Goal: Task Accomplishment & Management: Contribute content

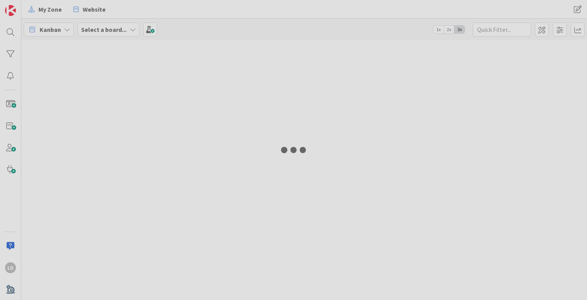
type input "date"
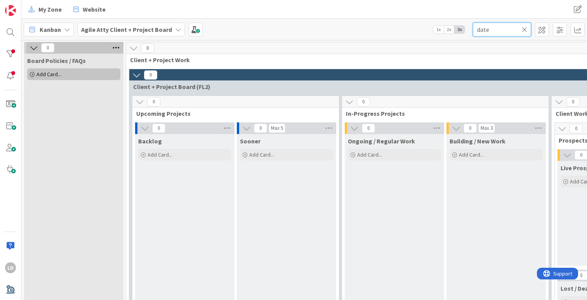
click at [498, 29] on input "date" at bounding box center [502, 30] width 58 height 14
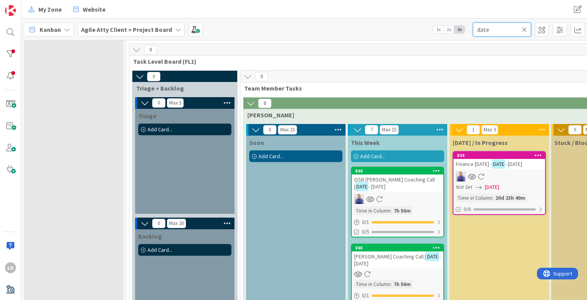
scroll to position [360, 0]
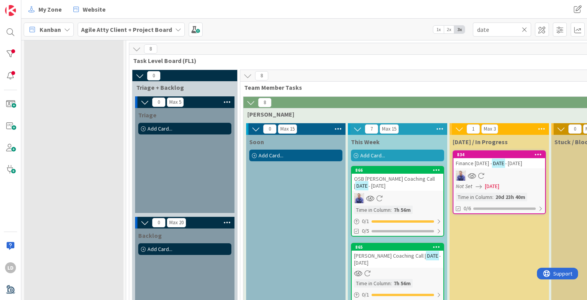
click at [366, 180] on span "OSB [PERSON_NAME] Coaching Call |" at bounding box center [394, 182] width 81 height 14
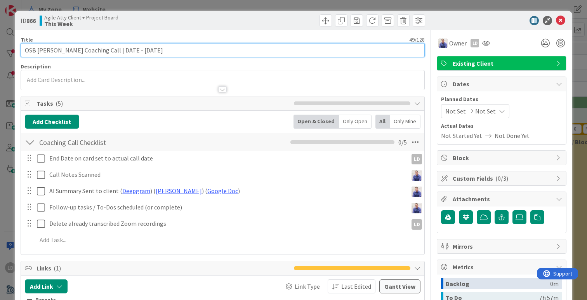
click at [125, 51] on input "OSB [PERSON_NAME] Coaching Call | DATE - [DATE]" at bounding box center [223, 50] width 404 height 14
drag, startPoint x: 127, startPoint y: 51, endPoint x: 110, endPoint y: 46, distance: 17.0
click at [110, 47] on input "OSB [PERSON_NAME] Coaching Call | DATE - [DATE]" at bounding box center [223, 50] width 404 height 14
type input "OSB [PERSON_NAME] Coaching Call | [DATE]"
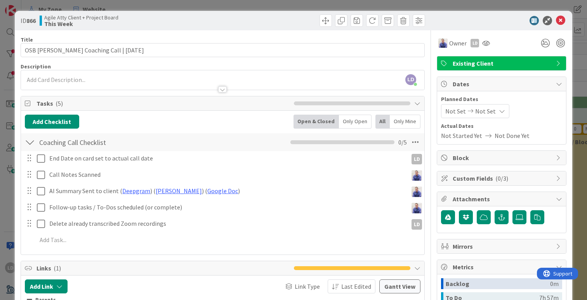
click at [457, 105] on div "Not Set Not Set" at bounding box center [475, 111] width 68 height 14
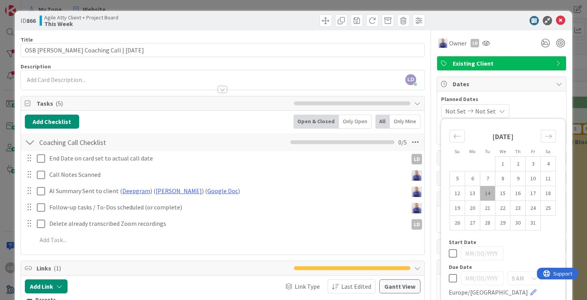
click at [492, 193] on td "14" at bounding box center [488, 193] width 15 height 15
type input "[DATE]"
click at [492, 193] on td "14" at bounding box center [488, 193] width 15 height 15
type input "[DATE]"
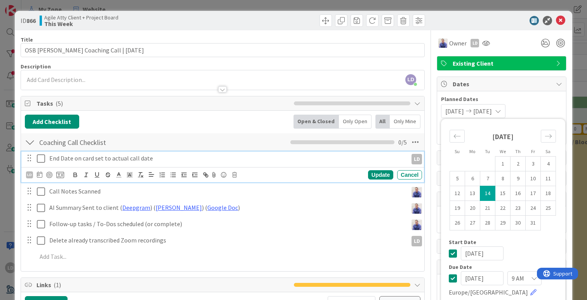
click at [41, 159] on icon at bounding box center [41, 158] width 8 height 9
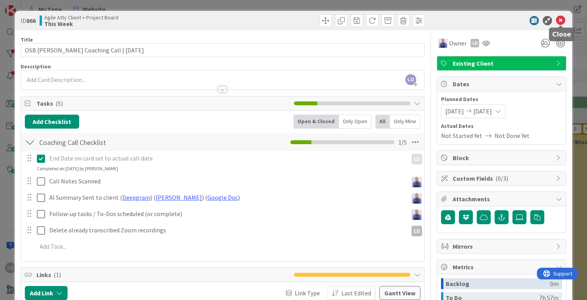
click at [562, 19] on icon at bounding box center [560, 20] width 9 height 9
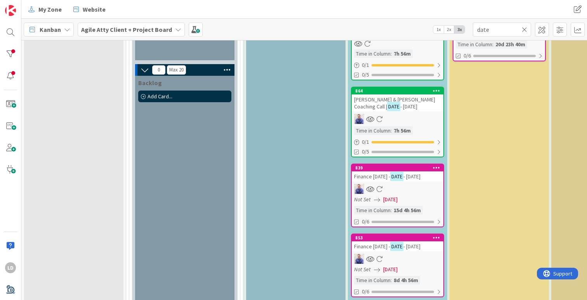
scroll to position [426, 0]
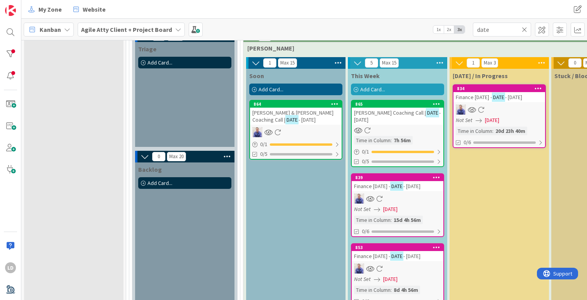
click at [280, 115] on span "[PERSON_NAME] & [PERSON_NAME] Coaching Call |" at bounding box center [293, 116] width 81 height 14
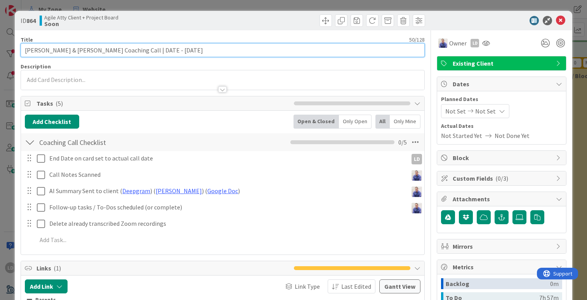
click at [143, 50] on input "[PERSON_NAME] & [PERSON_NAME] Coaching Call | DATE - [DATE]" at bounding box center [223, 50] width 404 height 14
click at [129, 49] on input "[PERSON_NAME] & [PERSON_NAME] Coaching Call | DATE - [DATE]" at bounding box center [223, 50] width 404 height 14
type input "[PERSON_NAME] & [PERSON_NAME] Coaching Call |[DATE]"
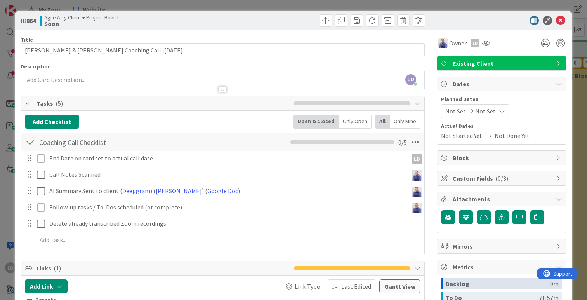
click at [451, 109] on span "Not Set" at bounding box center [456, 110] width 21 height 9
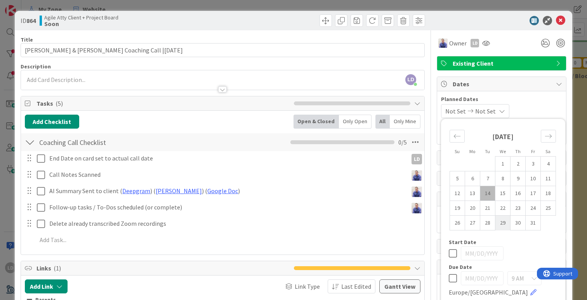
click at [502, 224] on td "29" at bounding box center [503, 223] width 15 height 15
type input "[DATE]"
click at [502, 224] on td "29" at bounding box center [503, 223] width 15 height 15
type input "[DATE]"
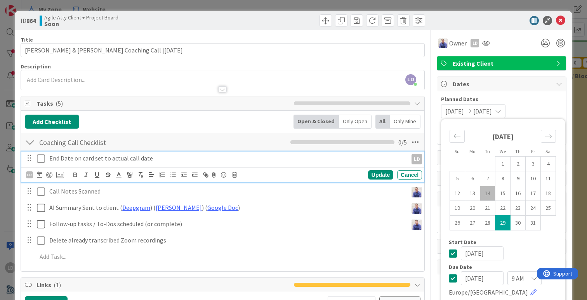
click at [42, 157] on icon at bounding box center [41, 158] width 8 height 9
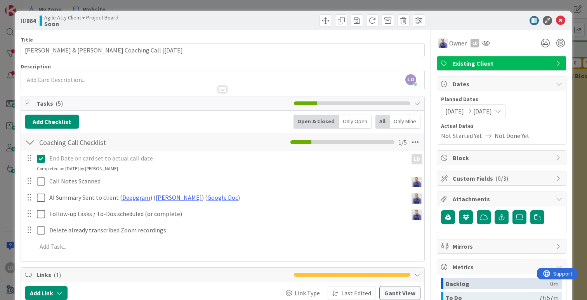
click at [566, 20] on div at bounding box center [498, 20] width 138 height 9
click at [563, 20] on icon at bounding box center [560, 20] width 9 height 9
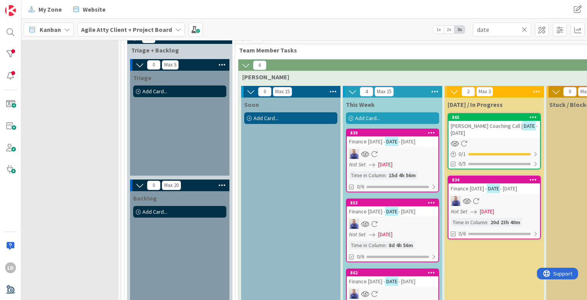
scroll to position [397, 16]
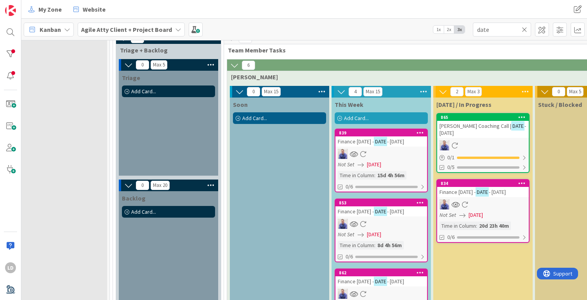
click at [451, 129] on span "[PERSON_NAME] Coaching Call |" at bounding box center [476, 125] width 72 height 7
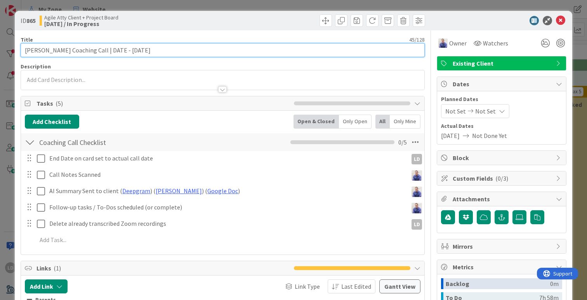
drag, startPoint x: 116, startPoint y: 49, endPoint x: 98, endPoint y: 48, distance: 18.7
click at [98, 48] on input "[PERSON_NAME] Coaching Call | DATE - [DATE]" at bounding box center [223, 50] width 404 height 14
type input "[PERSON_NAME] Coaching Call | [DATE]"
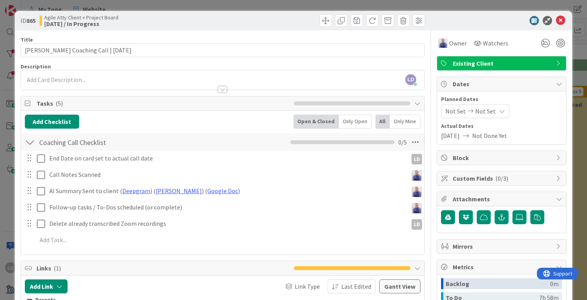
click at [466, 106] on div "Not Set Not Set" at bounding box center [475, 111] width 68 height 14
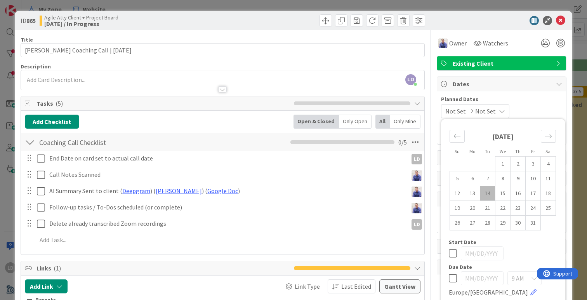
click at [486, 191] on td "14" at bounding box center [488, 193] width 15 height 15
type input "[DATE]"
click at [486, 191] on td "14" at bounding box center [488, 193] width 15 height 15
type input "[DATE]"
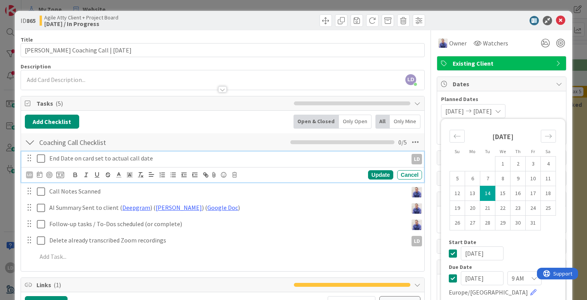
click at [39, 158] on icon at bounding box center [41, 158] width 8 height 9
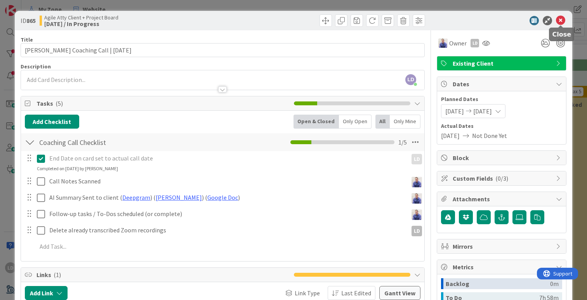
click at [562, 18] on icon at bounding box center [560, 20] width 9 height 9
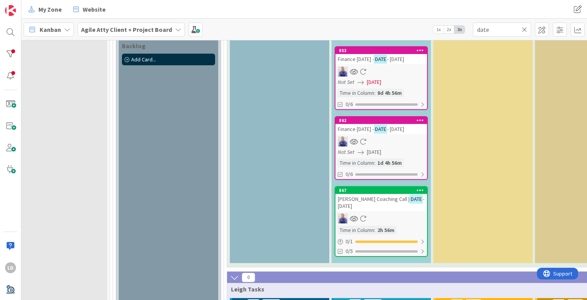
scroll to position [569, 16]
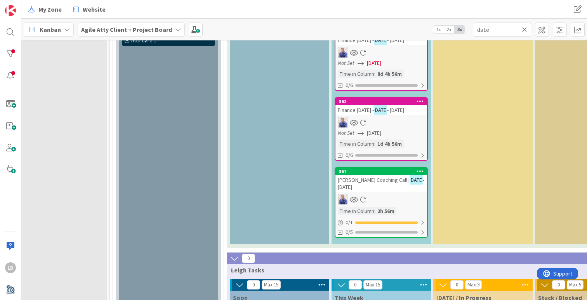
click at [358, 183] on span "[PERSON_NAME] Coaching Call |" at bounding box center [374, 179] width 72 height 7
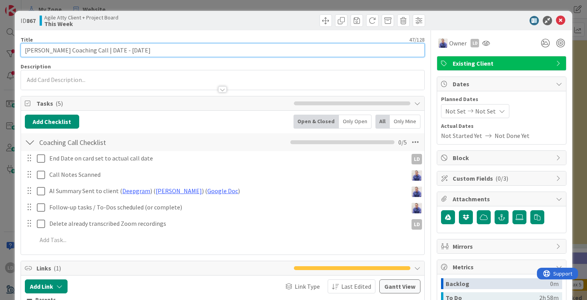
click at [131, 47] on input "[PERSON_NAME] Coaching Call | DATE - [DATE]" at bounding box center [223, 50] width 404 height 14
click at [119, 52] on input "[PERSON_NAME] Coaching Call | DATE - [DATE]" at bounding box center [223, 50] width 404 height 14
type input "[PERSON_NAME] Coaching Call | [DATE]"
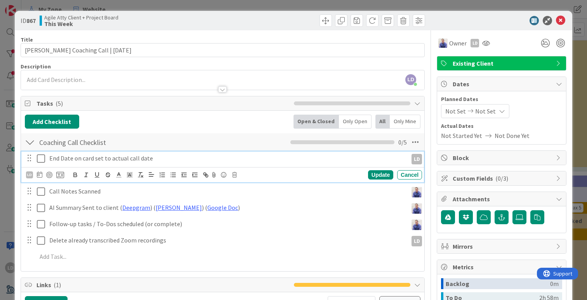
click at [42, 159] on icon at bounding box center [41, 158] width 8 height 9
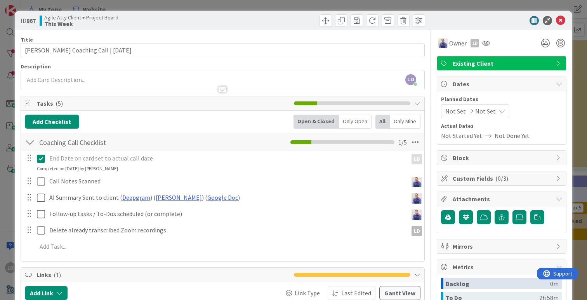
click at [447, 111] on span "Not Set" at bounding box center [456, 110] width 21 height 9
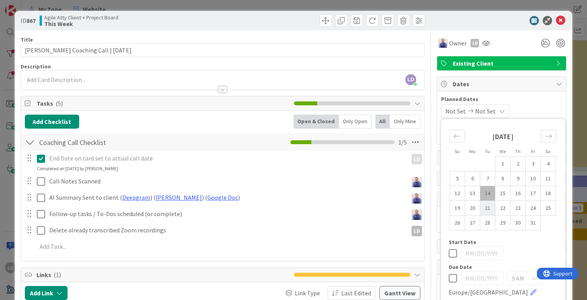
click at [489, 208] on td "21" at bounding box center [488, 208] width 15 height 15
type input "[DATE]"
click at [489, 208] on td "21" at bounding box center [488, 208] width 15 height 15
type input "[DATE]"
click at [563, 23] on icon at bounding box center [560, 20] width 9 height 9
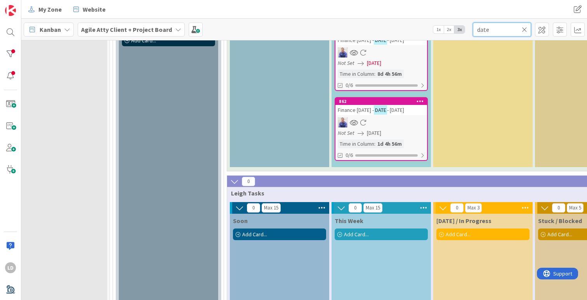
click at [528, 29] on input "date" at bounding box center [502, 30] width 58 height 14
click at [524, 29] on icon at bounding box center [524, 29] width 5 height 7
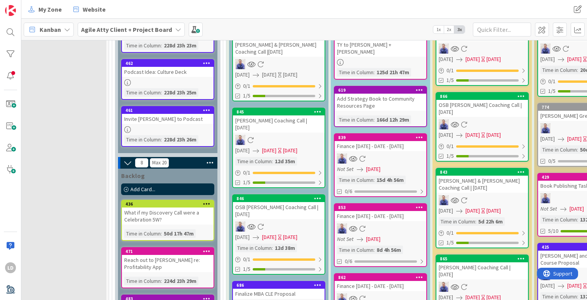
scroll to position [894, 17]
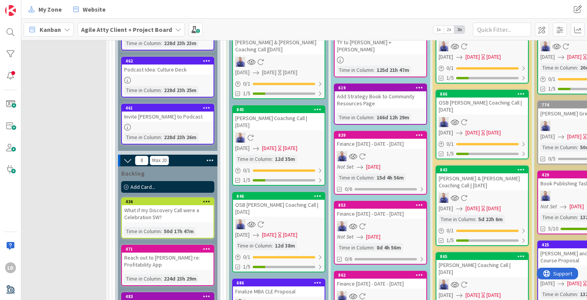
drag, startPoint x: 355, startPoint y: 155, endPoint x: 519, endPoint y: 0, distance: 225.9
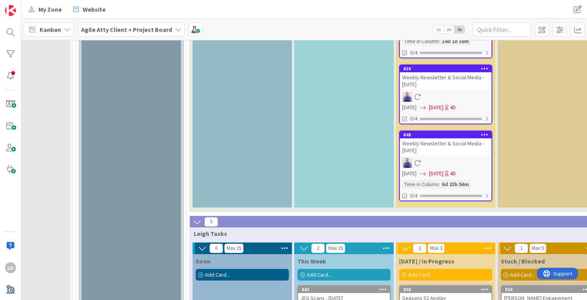
scroll to position [2094, 54]
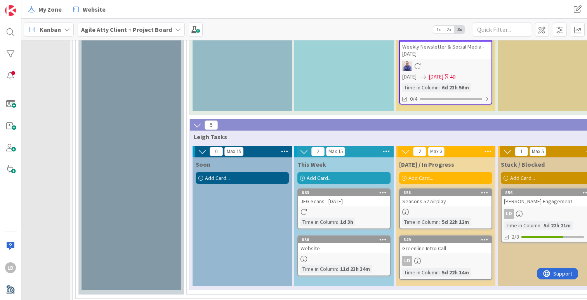
drag, startPoint x: 368, startPoint y: 220, endPoint x: 434, endPoint y: 3, distance: 226.7
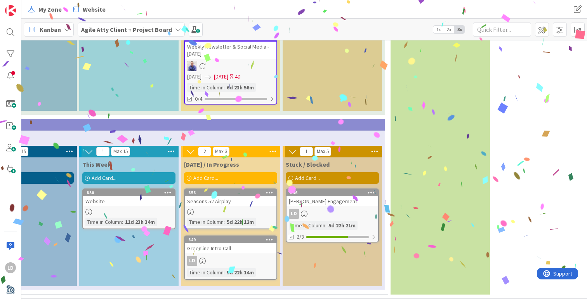
scroll to position [2094, 239]
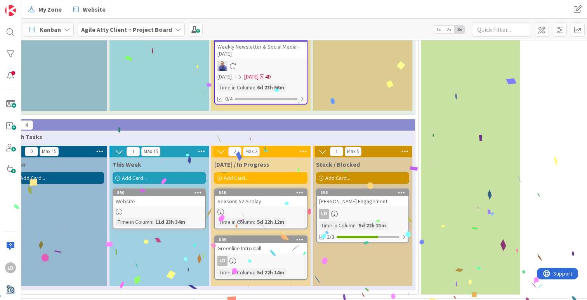
click at [129, 196] on div "Website" at bounding box center [159, 201] width 92 height 10
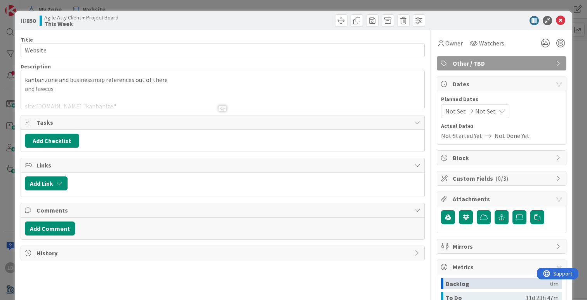
click at [222, 109] on div at bounding box center [222, 108] width 9 height 6
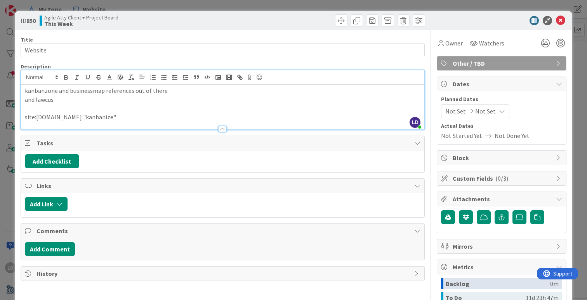
click at [562, 23] on icon at bounding box center [560, 20] width 9 height 9
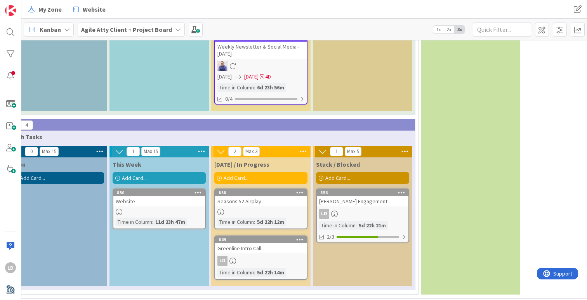
click at [334, 196] on div "[PERSON_NAME] Engagement" at bounding box center [363, 201] width 92 height 10
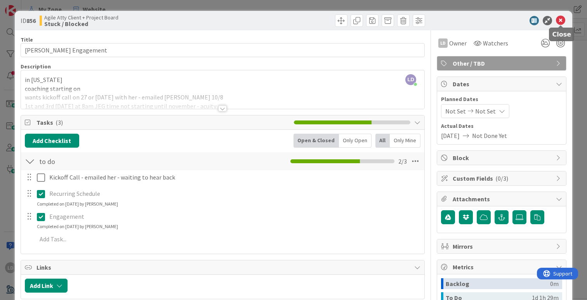
click at [563, 20] on icon at bounding box center [560, 20] width 9 height 9
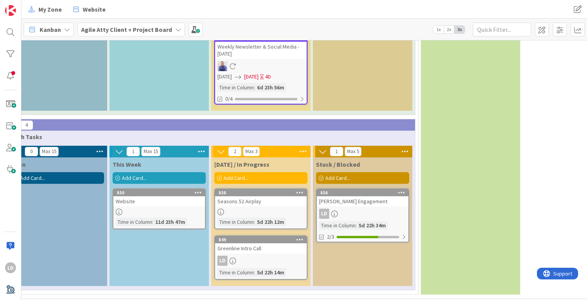
click at [246, 196] on div "Seasons 52 Airplay" at bounding box center [261, 201] width 92 height 10
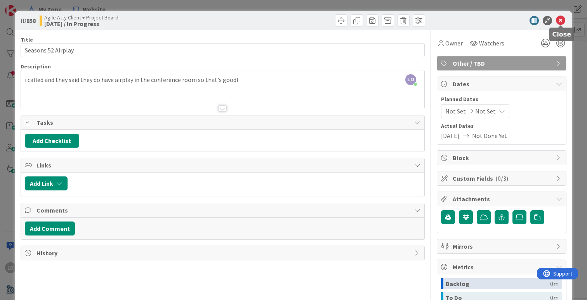
click at [562, 21] on icon at bounding box center [560, 20] width 9 height 9
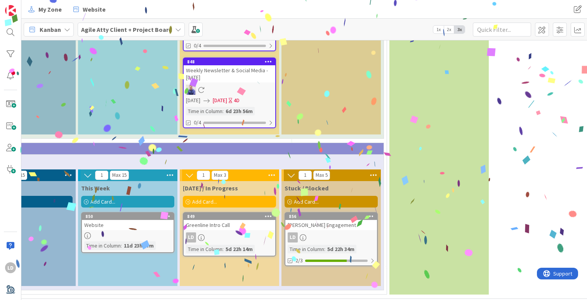
scroll to position [2071, 247]
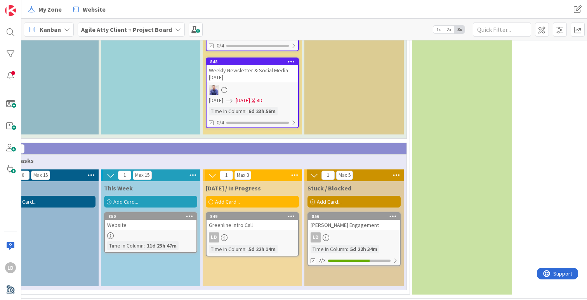
click at [226, 213] on div "849" at bounding box center [253, 216] width 92 height 7
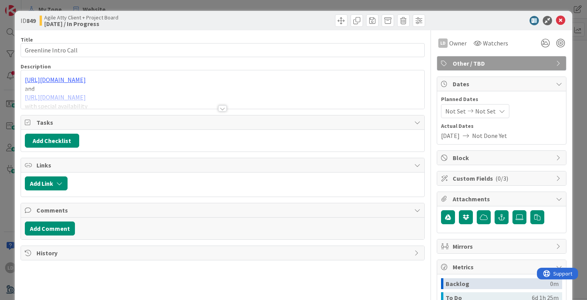
click at [224, 109] on div at bounding box center [222, 108] width 9 height 6
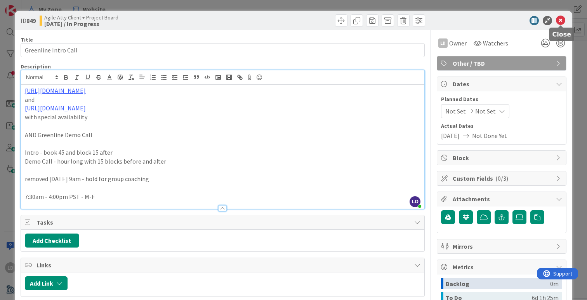
click at [561, 21] on icon at bounding box center [560, 20] width 9 height 9
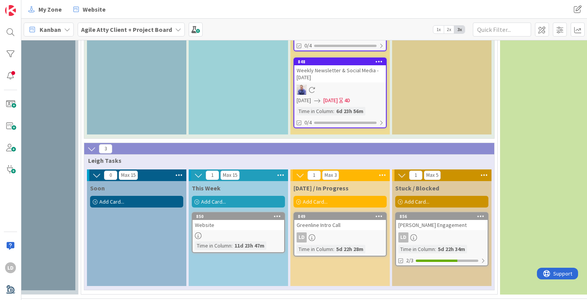
scroll to position [2071, 160]
click at [433, 220] on div "[PERSON_NAME] Engagement" at bounding box center [442, 225] width 92 height 10
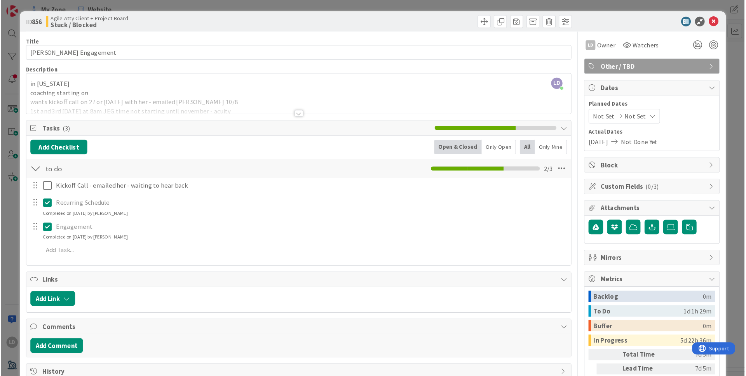
scroll to position [1995, 160]
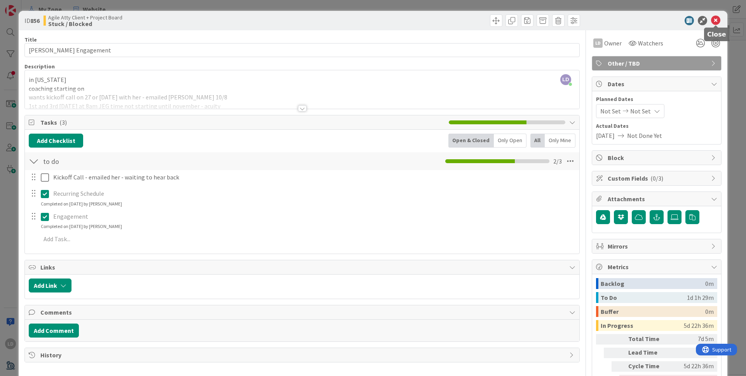
click at [587, 19] on icon at bounding box center [715, 20] width 9 height 9
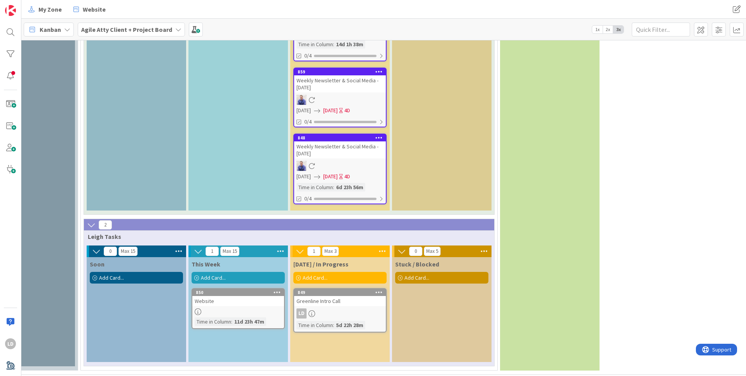
click at [250, 272] on div "Add Card..." at bounding box center [238, 278] width 93 height 12
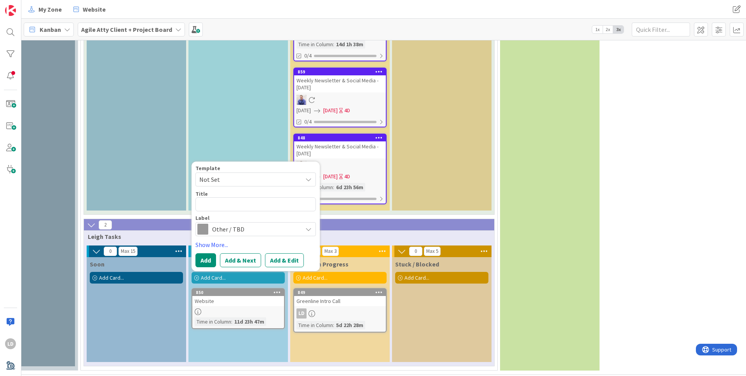
type textarea "x"
type textarea "RE"
type textarea "x"
type textarea "REs"
type textarea "x"
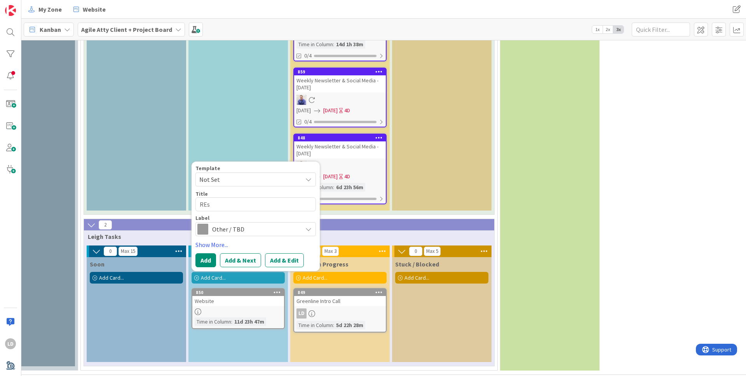
type textarea "RE"
type textarea "x"
type textarea "R"
type textarea "x"
type textarea "Res"
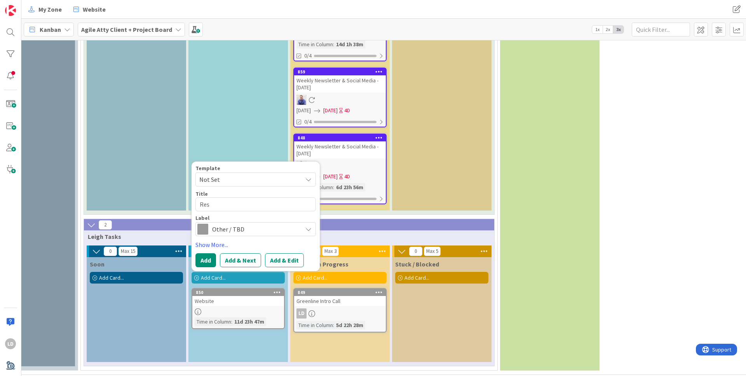
type textarea "x"
type textarea "Resc"
type textarea "x"
type textarea "[PERSON_NAME]"
type textarea "x"
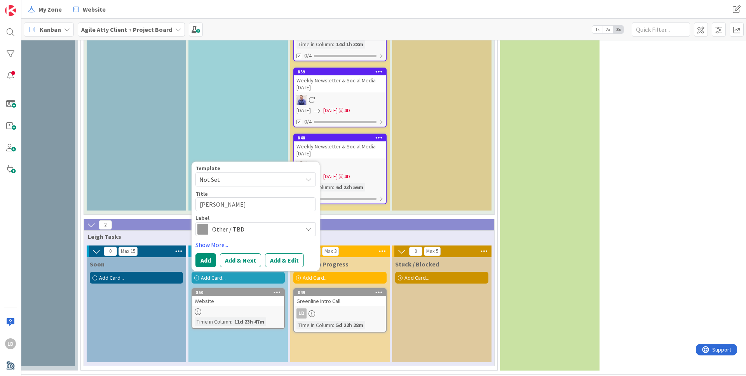
type textarea "Resche"
type textarea "x"
type textarea "Reschedu"
type textarea "x"
type textarea "Reschedul"
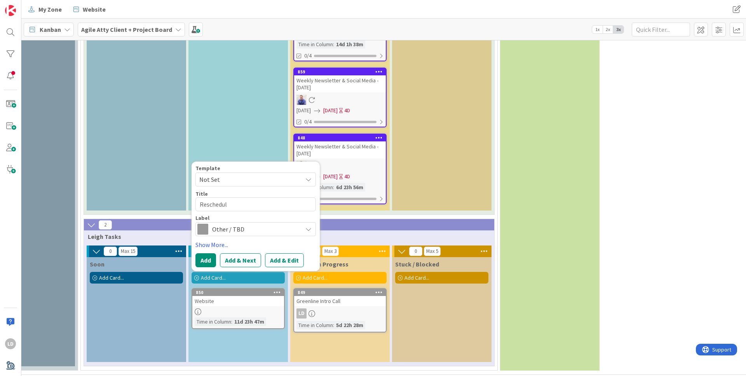
type textarea "x"
type textarea "Reschedule"
type textarea "x"
type textarea "Reschedule"
type textarea "x"
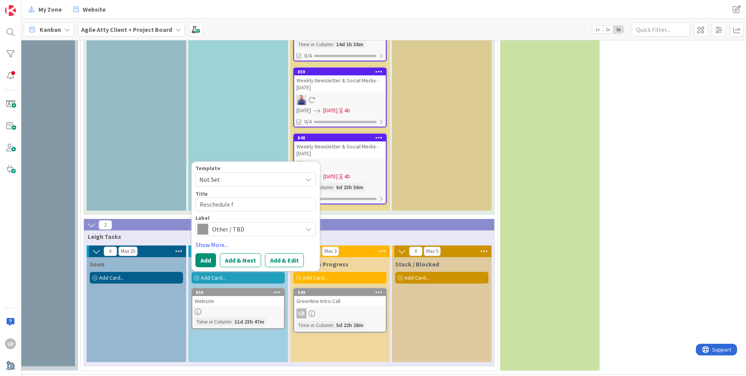
type textarea "Reschedule fo"
type textarea "x"
type textarea "Reschedule for"
type textarea "x"
type textarea "Reschedule for R"
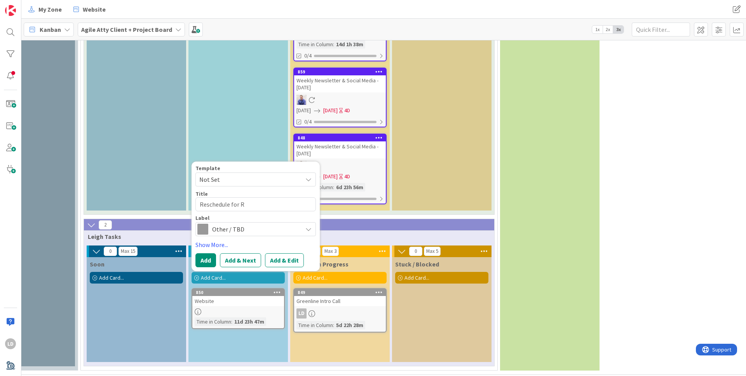
type textarea "x"
type textarea "Reschedule for Ra"
type textarea "x"
type textarea "Reschedule for Rai"
type textarea "x"
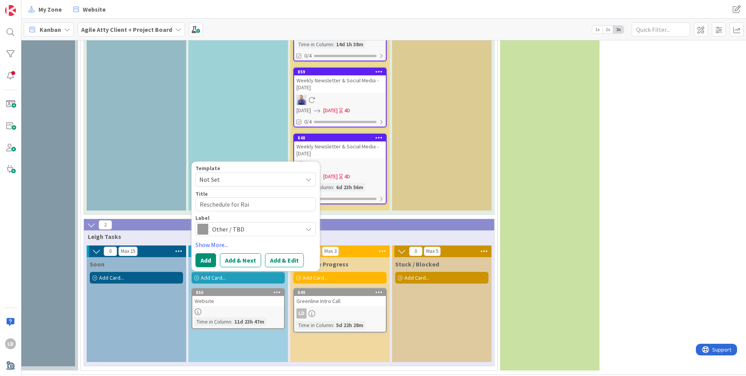
type textarea "Reschedule for Raif"
type textarea "x"
type textarea "Reschedule for Raif"
type textarea "x"
type textarea "Reschedule for Raif O"
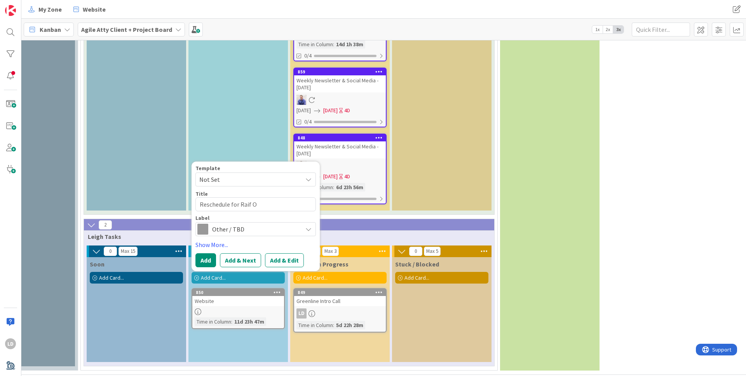
type textarea "x"
type textarea "Reschedule for Raif Onc"
type textarea "x"
type textarea "Reschedule for Raif Once"
type textarea "x"
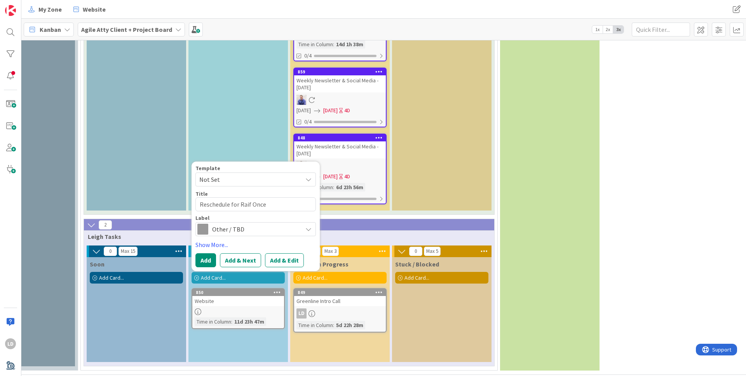
type textarea "Reschedule for Raif Once"
type textarea "x"
type textarea "Reschedule for Raif Once T"
type textarea "x"
type textarea "Reschedule for Raif Once Tr"
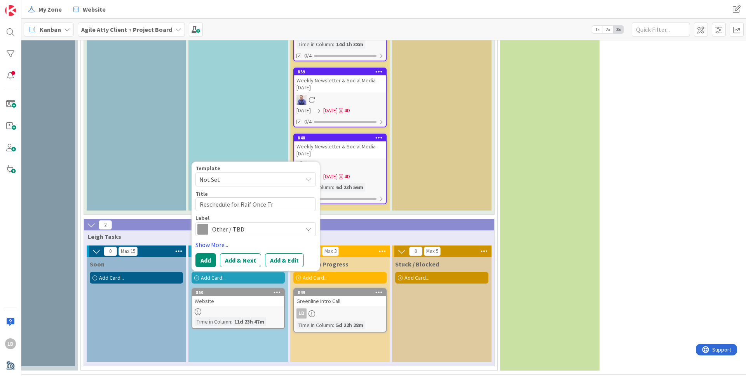
type textarea "x"
type textarea "Reschedule for Raif Once Tra"
type textarea "x"
type textarea "Reschedule for Raif Once Trav"
type textarea "x"
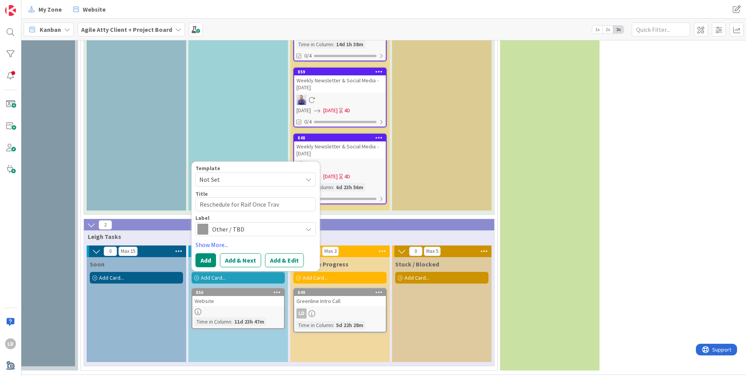
type textarea "Reschedule for Raif Once Trave"
type textarea "x"
type textarea "Reschedule for Raif Once Travel"
type textarea "x"
type textarea "Reschedule for Raif Once Travel"
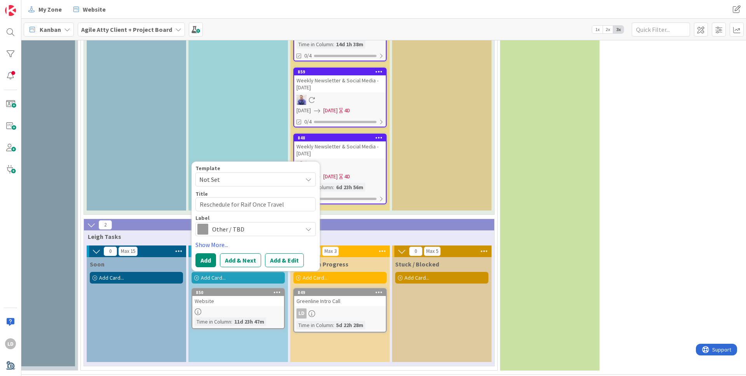
type textarea "x"
type textarea "Reschedule for Raif Once Travel is"
type textarea "x"
type textarea "Reschedule for Raif Once Travel is"
type textarea "x"
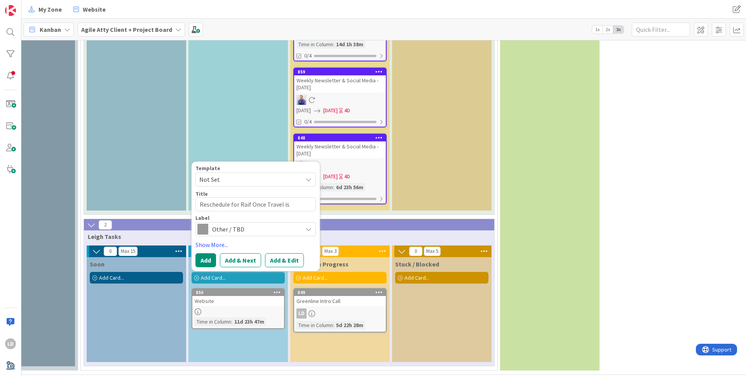
type textarea "Reschedule for Raif Once Travel is B"
type textarea "x"
type textarea "Reschedule for Raif Once Travel is Bo"
type textarea "x"
type textarea "Reschedule for Raif Once Travel is Boo"
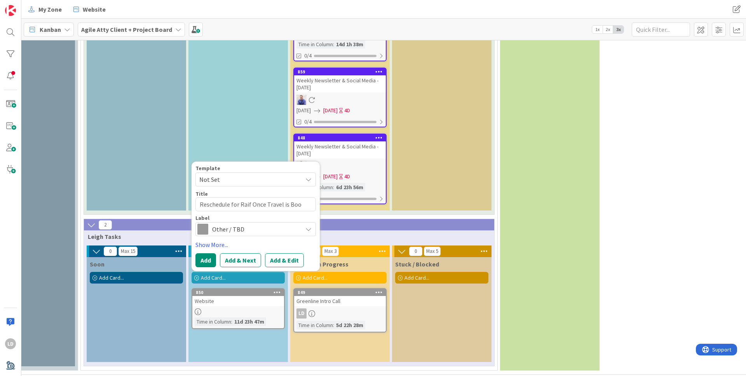
type textarea "x"
type textarea "Reschedule for Raif Once Travel is Book"
type textarea "x"
type textarea "Reschedule for Raif Once Travel is Booke"
type textarea "x"
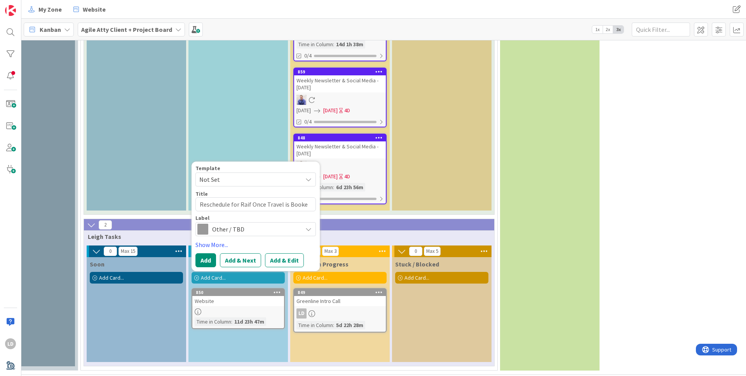
type textarea "Reschedule for Raif Once Travel is Booked"
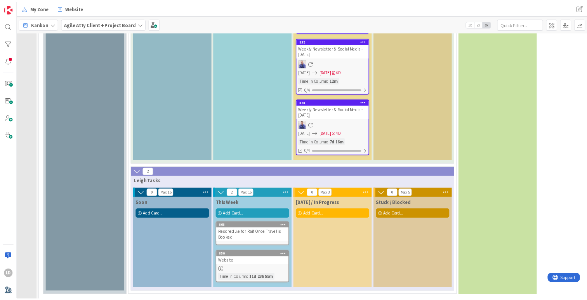
scroll to position [2048, 77]
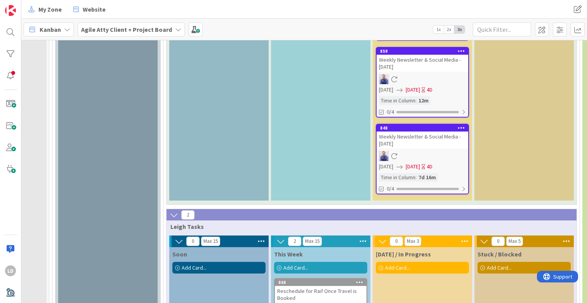
drag, startPoint x: 470, startPoint y: 286, endPoint x: 160, endPoint y: 1, distance: 421.8
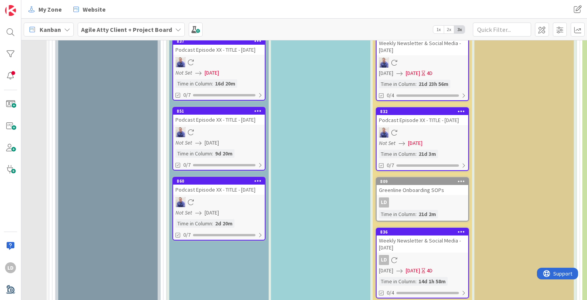
scroll to position [1793, 77]
